Goal: Task Accomplishment & Management: Use online tool/utility

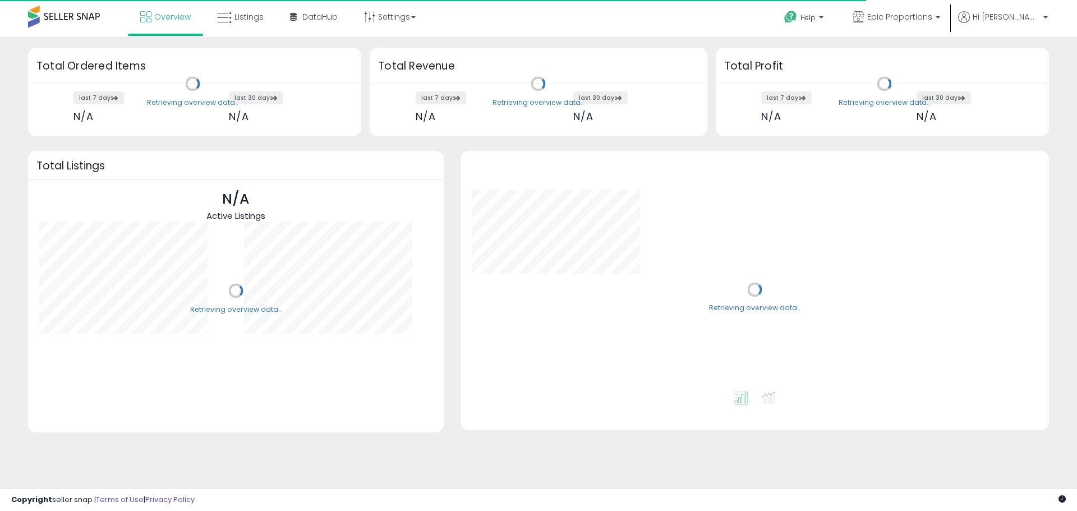
click at [918, 17] on span "Epic Proportions" at bounding box center [899, 16] width 65 height 11
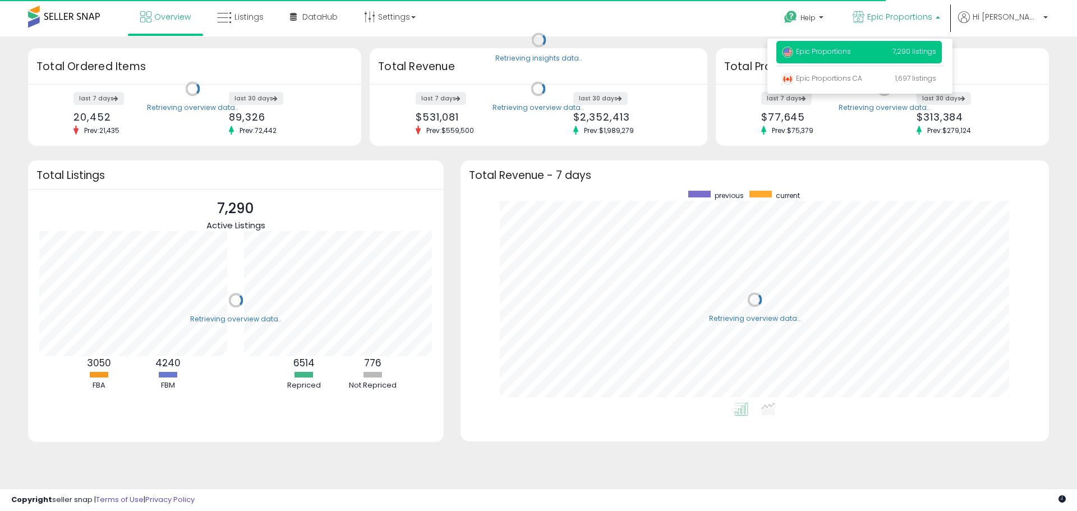
scroll to position [212, 566]
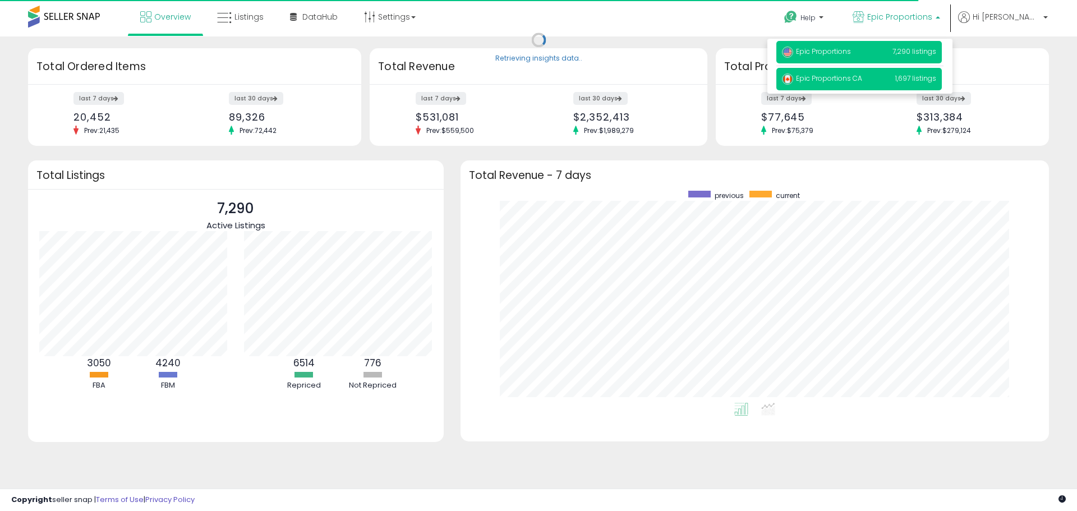
click at [862, 76] on span "Epic Proportions CA" at bounding box center [822, 78] width 80 height 10
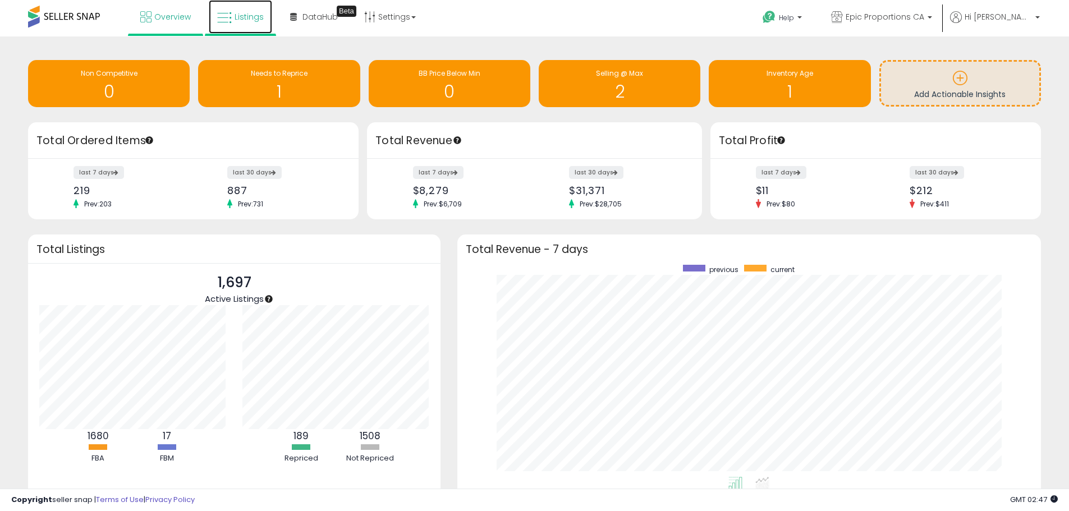
click at [238, 17] on span "Listings" at bounding box center [248, 16] width 29 height 11
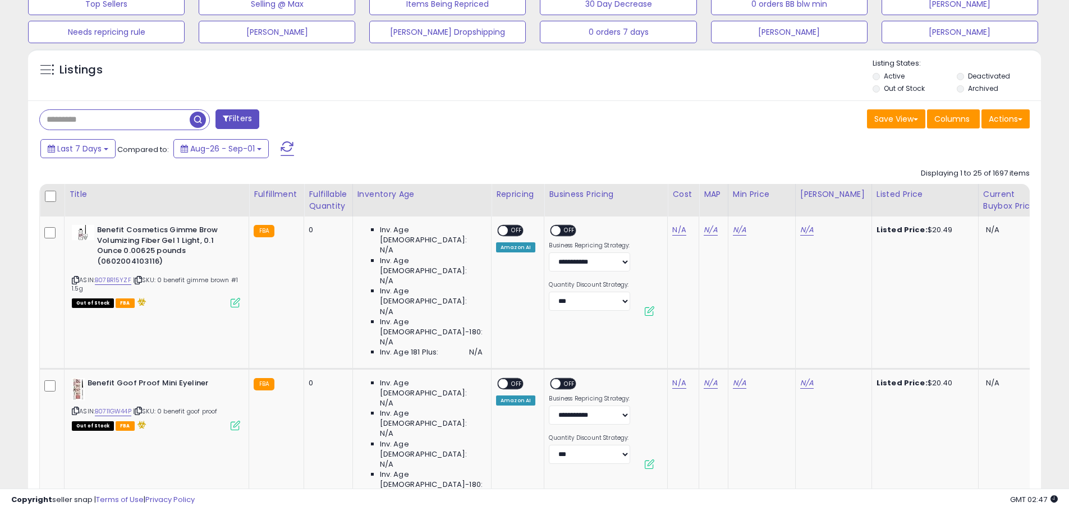
scroll to position [393, 0]
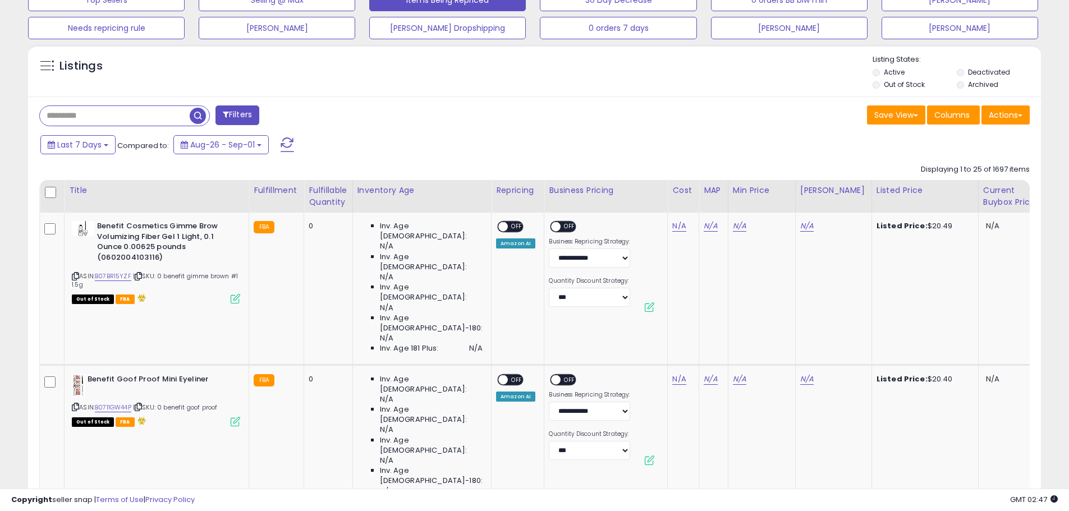
drag, startPoint x: 339, startPoint y: 203, endPoint x: 392, endPoint y: 193, distance: 53.6
click at [339, 203] on div "Fulfillable Quantity" at bounding box center [328, 197] width 39 height 24
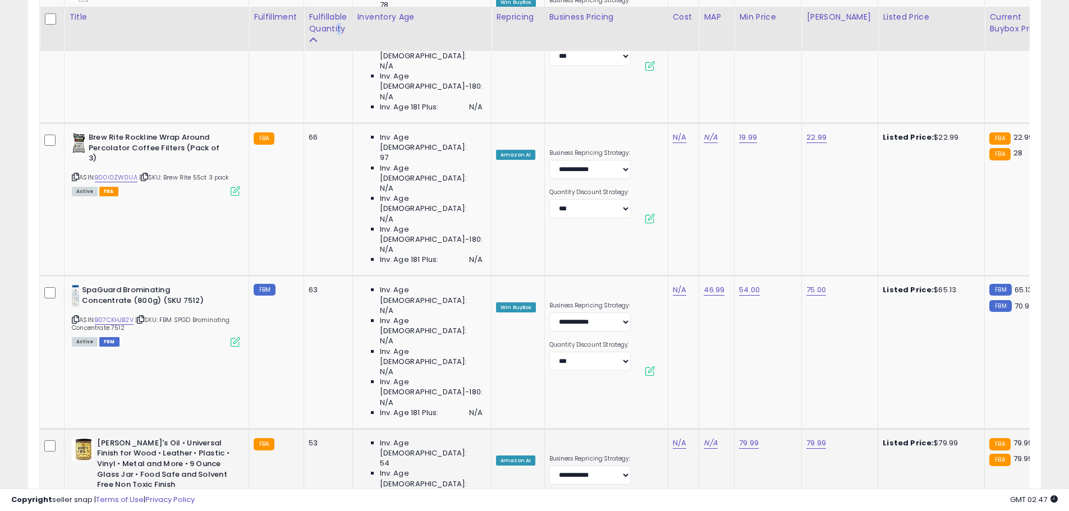
scroll to position [1875, 0]
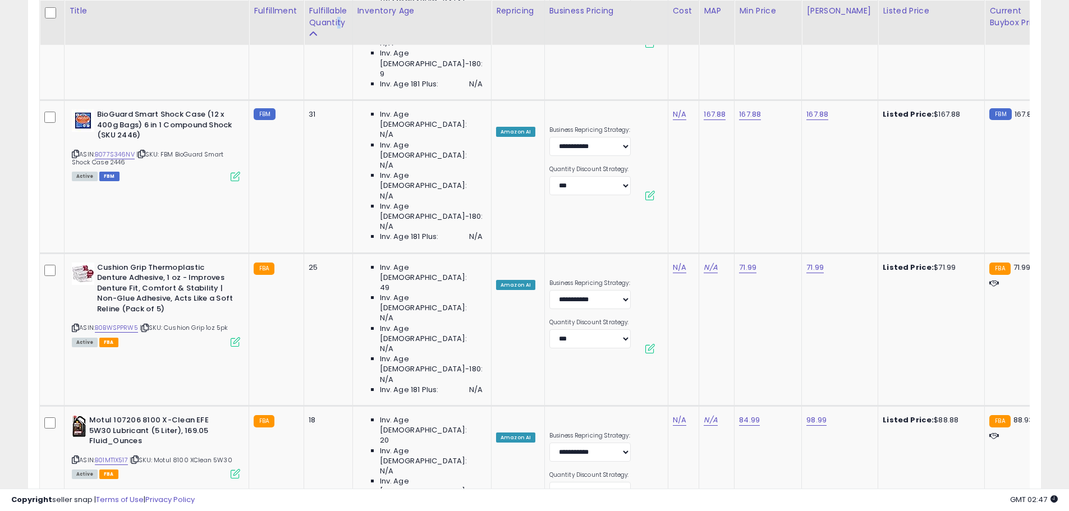
scroll to position [2962, 0]
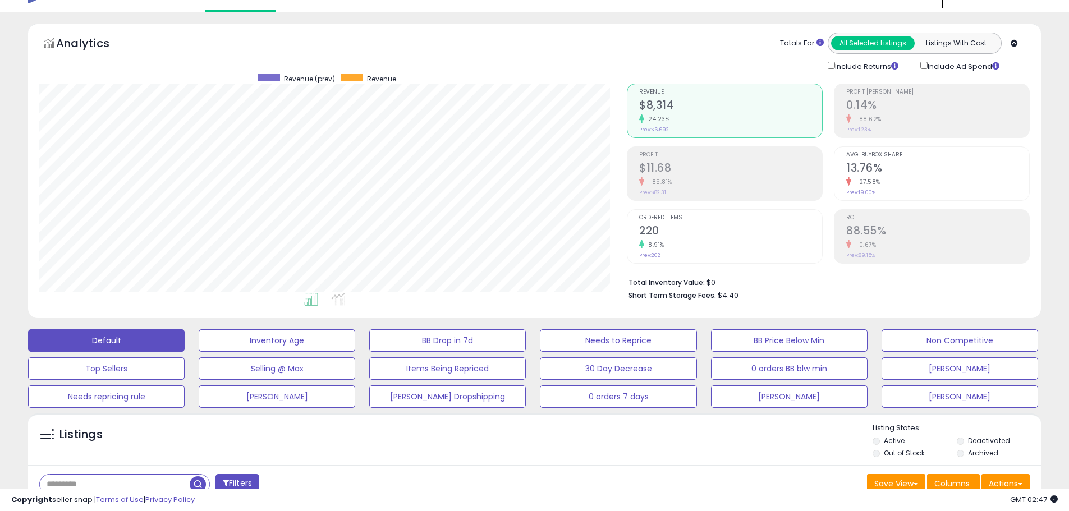
scroll to position [0, 0]
